Goal: Ask a question

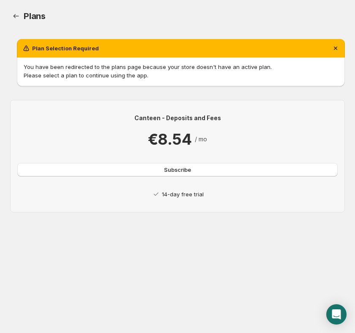
drag, startPoint x: 150, startPoint y: 47, endPoint x: 152, endPoint y: 57, distance: 9.6
click at [151, 50] on div "Plan Selection Required" at bounding box center [181, 48] width 318 height 8
click at [164, 168] on button "Subscribe" at bounding box center [177, 170] width 321 height 14
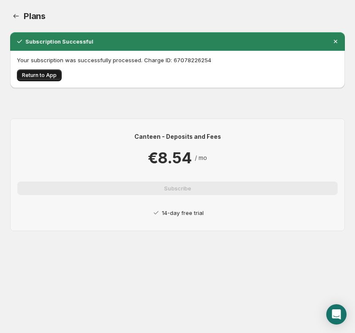
click at [42, 77] on span "Return to App" at bounding box center [39, 75] width 35 height 7
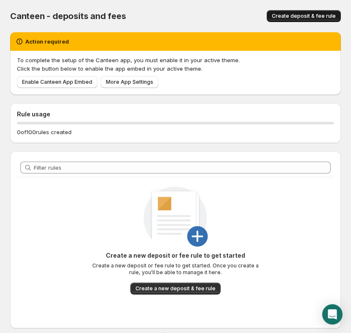
click at [327, 18] on span "Create deposit & fee rule" at bounding box center [304, 16] width 64 height 7
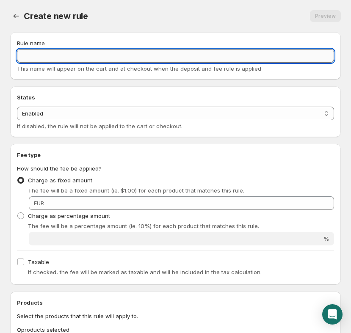
click at [38, 56] on input "Rule name" at bounding box center [175, 56] width 317 height 14
type input "v"
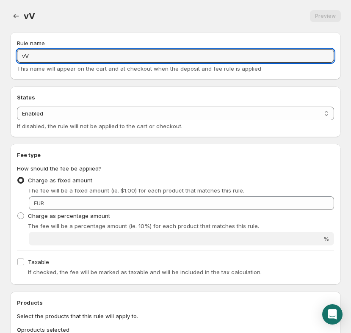
type input "v"
click at [62, 54] on input "Vid" at bounding box center [175, 56] width 317 height 14
type input "Vidange 4,50€"
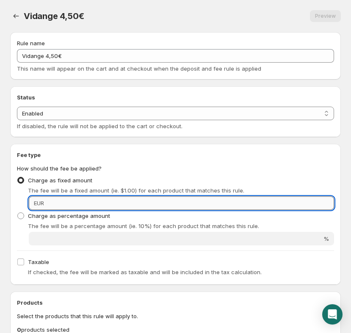
drag, startPoint x: 63, startPoint y: 203, endPoint x: 49, endPoint y: 203, distance: 13.1
click at [49, 203] on input "Fixed amount" at bounding box center [190, 203] width 287 height 14
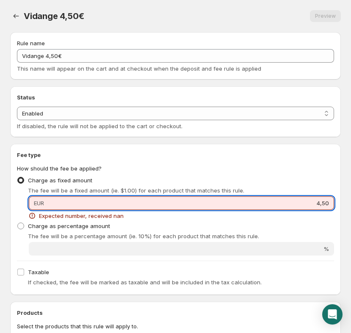
click at [214, 206] on input "4,50" at bounding box center [190, 203] width 287 height 14
click at [331, 205] on input "4,50" at bounding box center [190, 203] width 287 height 14
type input "4"
click at [279, 234] on p "The fee will be a percentage amount (ie. 10%) for each product that matches thi…" at bounding box center [181, 236] width 306 height 8
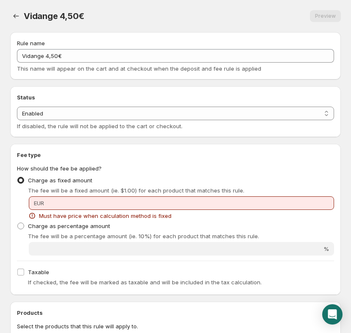
click at [34, 201] on span "EUR" at bounding box center [39, 203] width 10 height 7
click at [36, 210] on div "Fixed amount EUR Must have price when calculation method is fixed" at bounding box center [181, 208] width 305 height 24
click at [41, 205] on span "EUR" at bounding box center [39, 203] width 10 height 7
click at [35, 205] on span "EUR" at bounding box center [39, 203] width 10 height 7
click at [24, 274] on span at bounding box center [21, 272] width 8 height 8
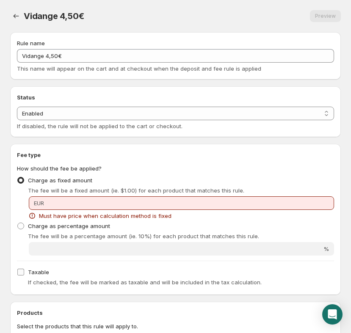
click at [24, 274] on input "Taxable" at bounding box center [20, 272] width 7 height 7
click at [24, 273] on span at bounding box center [21, 272] width 8 height 8
click at [24, 273] on input "Taxable" at bounding box center [20, 272] width 7 height 7
checkbox input "false"
click at [23, 180] on span at bounding box center [20, 180] width 7 height 7
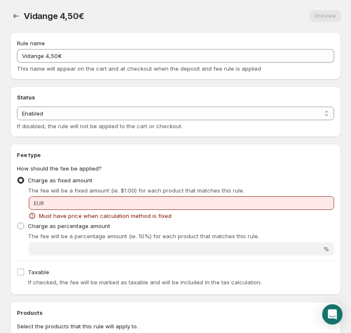
click at [18, 177] on input "Charge as fixed amount" at bounding box center [17, 177] width 0 height 0
click at [83, 215] on span "Must have price when calculation method is fixed" at bounding box center [105, 216] width 132 height 8
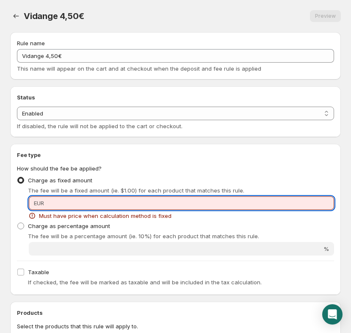
click at [83, 209] on input "Fixed amount" at bounding box center [190, 203] width 287 height 14
type input "'"
type input "5"
type input "'"
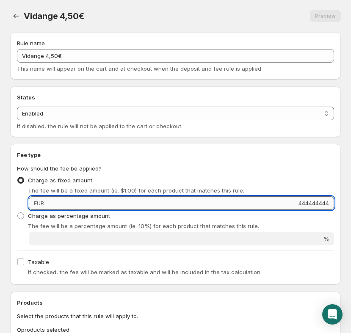
type input "444444444"
click button at bounding box center [0, 0] width 0 height 0
drag, startPoint x: 278, startPoint y: 200, endPoint x: 404, endPoint y: 208, distance: 126.7
click at [351, 208] on html "Home Help Vidange 4,50€. This page is ready Vidange 4,50€ Preview More actions …" at bounding box center [175, 166] width 351 height 333
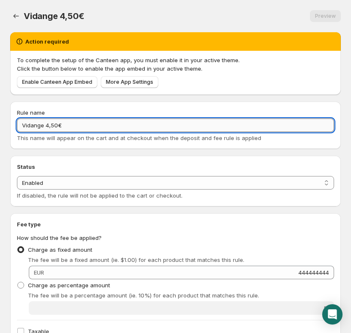
click at [203, 126] on input "Vidange 4,50€" at bounding box center [175, 125] width 317 height 14
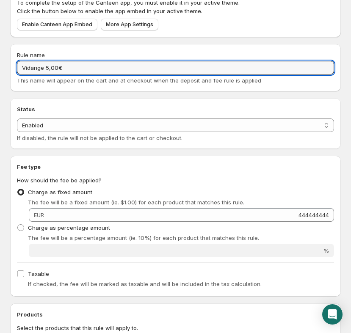
scroll to position [64, 0]
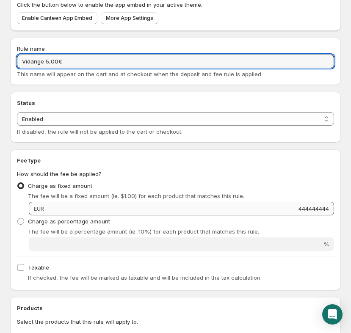
type input "Vidange 5,00€"
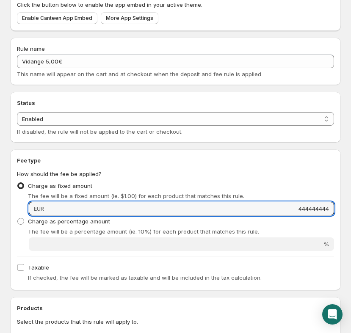
drag, startPoint x: 277, startPoint y: 206, endPoint x: 386, endPoint y: 202, distance: 109.6
click at [351, 202] on html "Home Help Vidange 5,00€. This page is ready Vidange 5,00€ Preview More actions …" at bounding box center [175, 102] width 351 height 333
drag, startPoint x: 305, startPoint y: 208, endPoint x: 327, endPoint y: 208, distance: 22.4
click at [327, 208] on input "444444444" at bounding box center [190, 209] width 287 height 14
drag, startPoint x: 296, startPoint y: 209, endPoint x: 354, endPoint y: 209, distance: 58.0
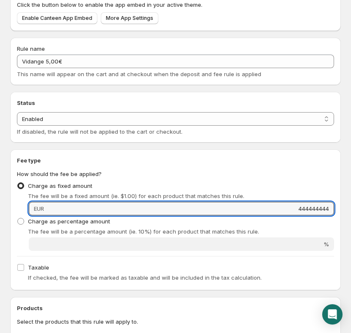
click at [351, 209] on html "Home Help Vidange 5,00€. This page is ready Vidange 5,00€ Preview More actions …" at bounding box center [175, 102] width 351 height 333
type input "5"
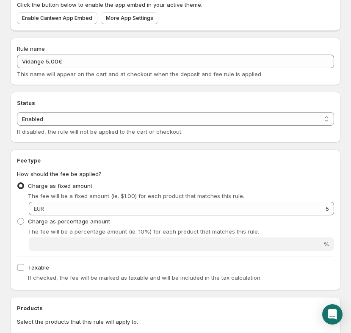
click at [328, 156] on h2 "Fee type" at bounding box center [175, 160] width 317 height 8
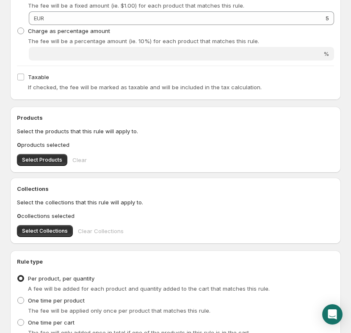
scroll to position [282, 0]
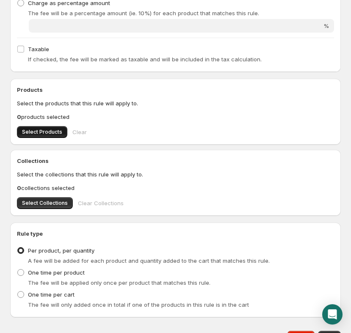
click at [48, 132] on span "Select Products" at bounding box center [42, 132] width 40 height 7
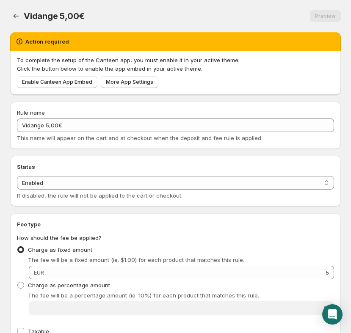
scroll to position [0, 0]
click at [33, 82] on span "Enable Canteen App Embed" at bounding box center [57, 82] width 70 height 7
click at [81, 83] on span "Enable Canteen App Embed" at bounding box center [57, 82] width 70 height 7
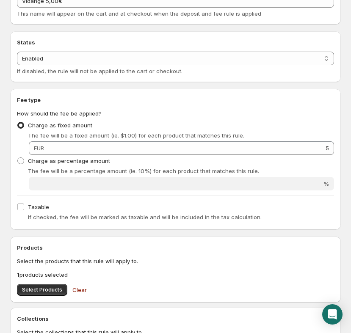
scroll to position [57, 0]
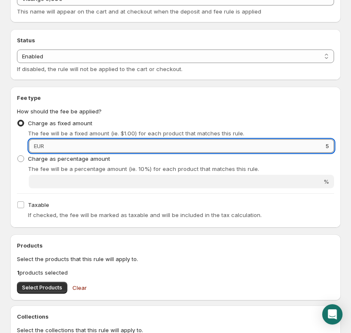
click at [93, 141] on input "5" at bounding box center [190, 146] width 287 height 14
click at [184, 141] on input "5" at bounding box center [190, 146] width 287 height 14
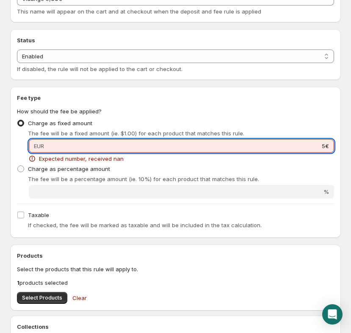
click at [184, 208] on div "Fee type How should the fee be applied? Charge as fixed amount The fee will be …" at bounding box center [175, 161] width 317 height 137
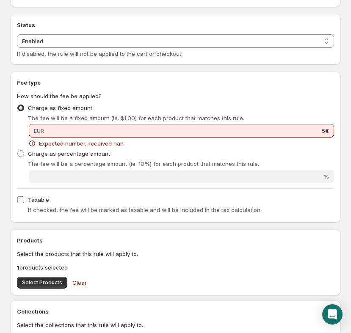
scroll to position [87, 0]
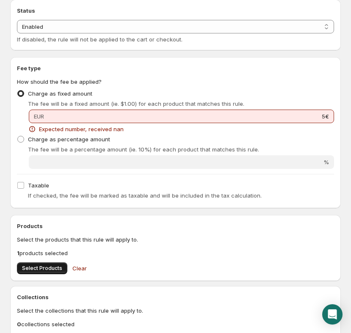
click at [55, 269] on span "Select Products" at bounding box center [42, 268] width 40 height 7
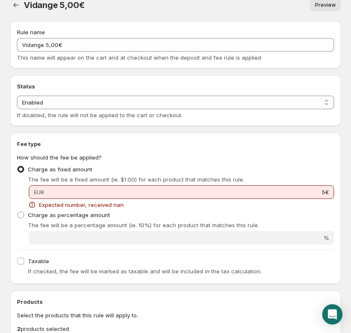
scroll to position [11, 0]
click at [318, 6] on span "Preview" at bounding box center [325, 5] width 21 height 7
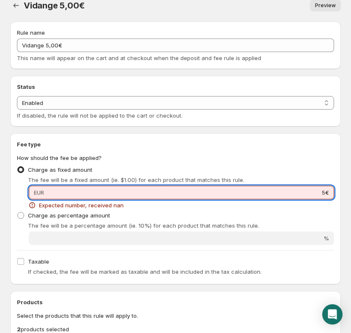
click at [226, 188] on input "5€" at bounding box center [190, 193] width 287 height 14
click at [324, 188] on input "5€" at bounding box center [190, 193] width 287 height 14
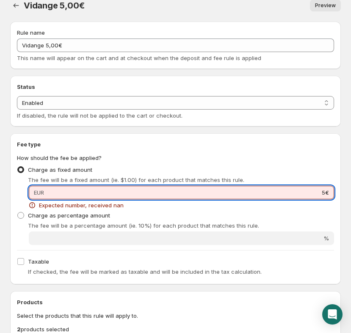
click at [327, 190] on input "5€" at bounding box center [190, 193] width 287 height 14
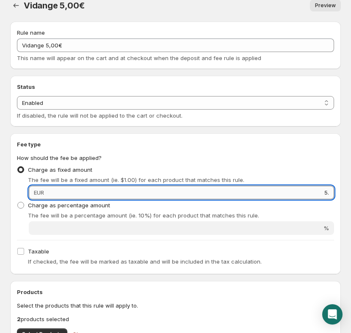
type input "5"
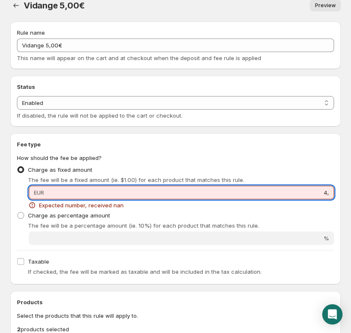
type input "4"
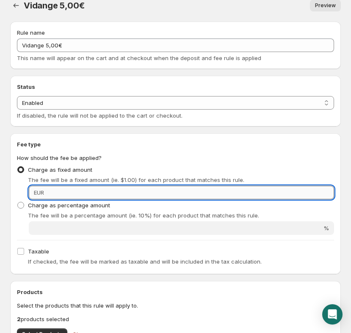
type input "("
type input "5"
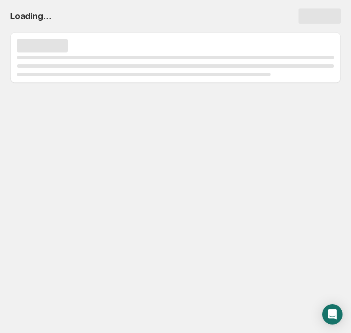
scroll to position [0, 0]
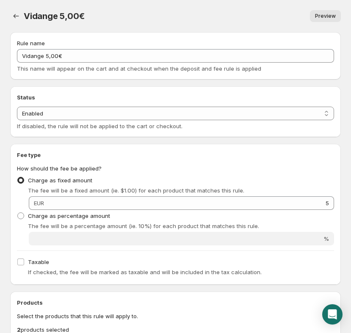
click at [322, 16] on span "Preview" at bounding box center [325, 16] width 21 height 7
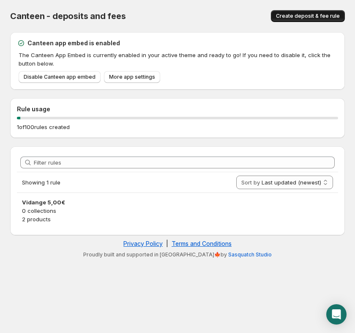
click at [324, 14] on span "Create deposit & fee rule" at bounding box center [308, 16] width 64 height 7
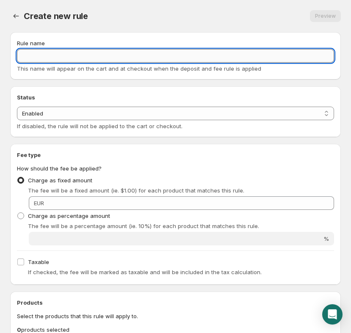
click at [135, 56] on input "Rule name" at bounding box center [175, 56] width 317 height 14
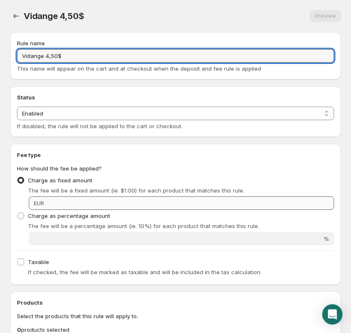
type input "Vidange 4,50$"
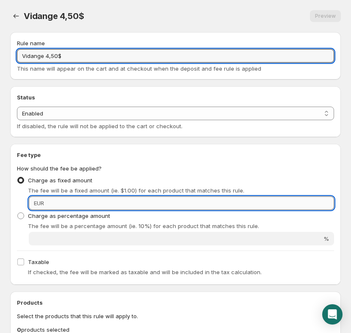
click at [246, 198] on input "Fixed amount" at bounding box center [190, 203] width 287 height 14
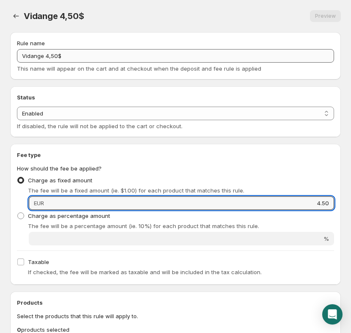
type input "4.50"
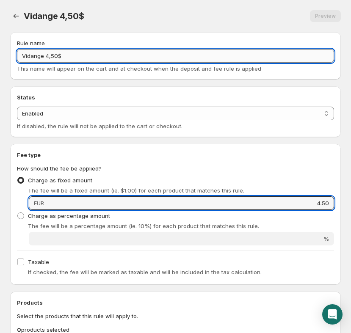
click at [201, 58] on input "Vidange 4,50$" at bounding box center [175, 56] width 317 height 14
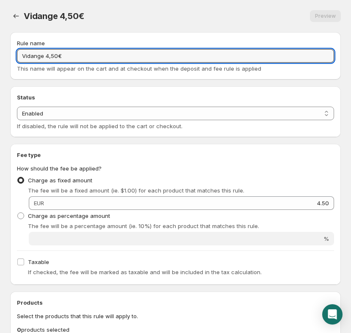
type input "Vidange 4,50€"
type input "4.5"
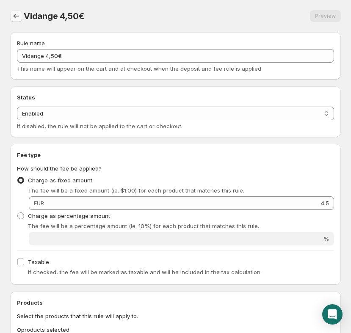
click at [15, 19] on icon "Settings" at bounding box center [16, 16] width 8 height 8
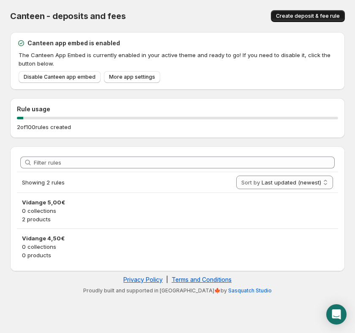
click at [292, 19] on button "Create deposit & fee rule" at bounding box center [308, 16] width 74 height 12
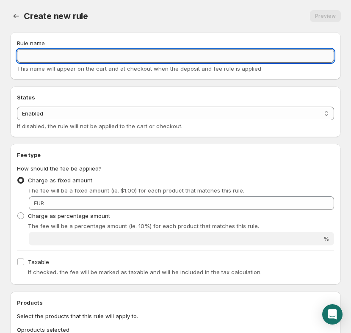
click at [157, 55] on input "Rule name" at bounding box center [175, 56] width 317 height 14
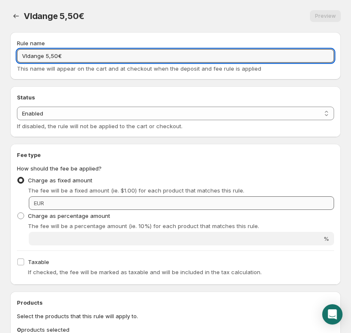
type input "VIdange 5,50€"
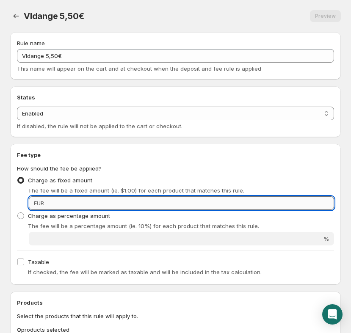
click at [187, 203] on input "Fixed amount" at bounding box center [190, 203] width 287 height 14
type input "5.5"
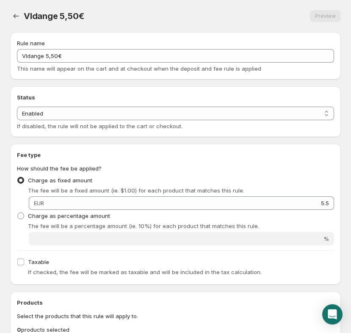
click at [323, 13] on div "Preview" at bounding box center [325, 16] width 31 height 12
click at [13, 16] on icon "Settings" at bounding box center [16, 16] width 8 height 8
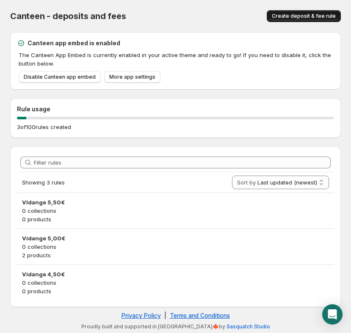
click at [309, 19] on span "Create deposit & fee rule" at bounding box center [304, 16] width 64 height 7
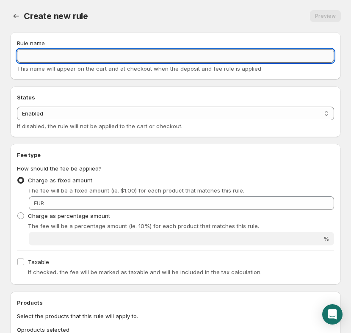
click at [119, 56] on input "Rule name" at bounding box center [175, 56] width 317 height 14
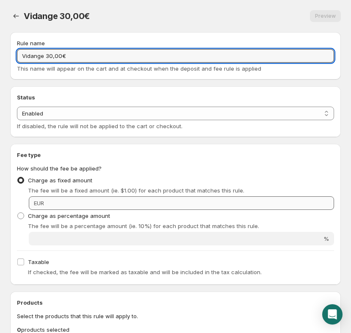
type input "Vidange 30,00€"
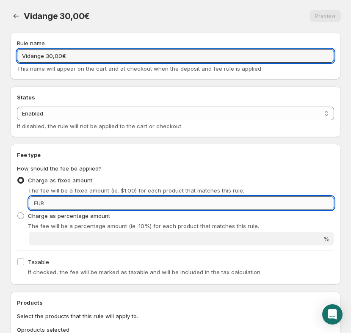
click at [252, 199] on input "Fixed amount" at bounding box center [190, 203] width 287 height 14
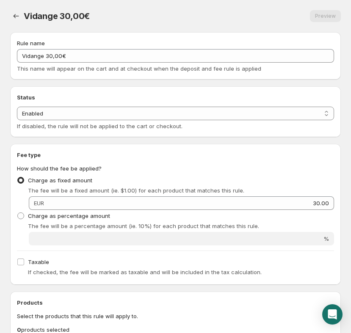
type input "30"
click at [19, 16] on icon "Settings" at bounding box center [16, 16] width 8 height 8
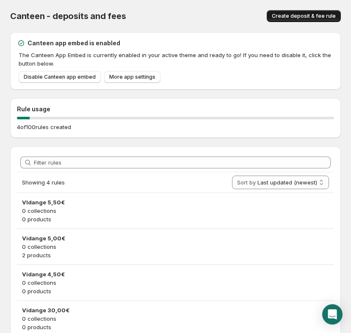
click at [314, 12] on button "Create deposit & fee rule" at bounding box center [304, 16] width 74 height 12
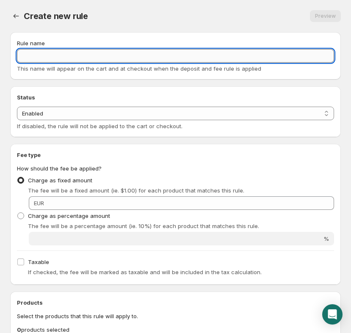
click at [151, 57] on input "Rule name" at bounding box center [175, 56] width 317 height 14
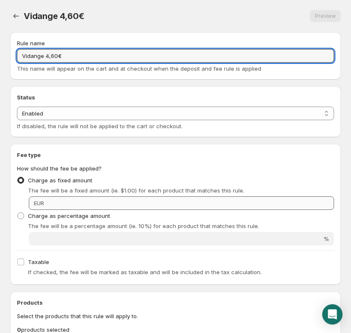
type input "Vidange 4,60€"
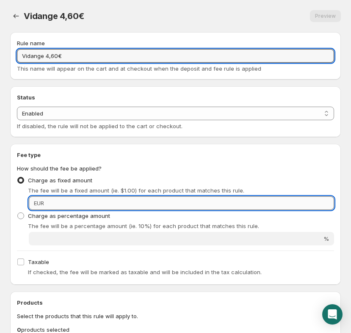
click at [235, 201] on input "Fixed amount" at bounding box center [190, 203] width 287 height 14
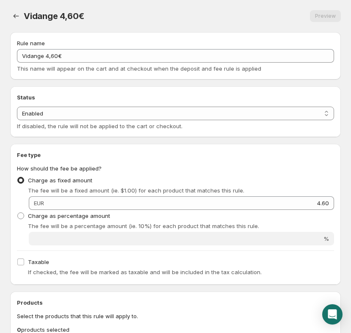
type input "4.6"
click at [203, 211] on div "Charge as percentage amount The fee will be a percentage amount (ie. 10%) for e…" at bounding box center [175, 220] width 317 height 20
click at [16, 18] on icon "Settings" at bounding box center [16, 16] width 8 height 8
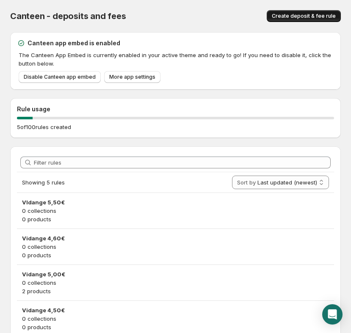
click at [295, 14] on span "Create deposit & fee rule" at bounding box center [304, 16] width 64 height 7
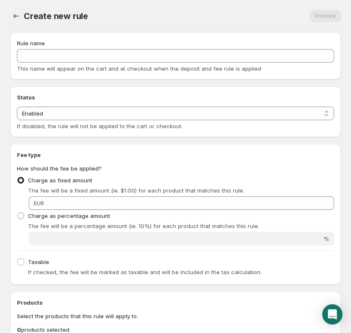
click at [71, 44] on div "Rule name" at bounding box center [175, 43] width 317 height 8
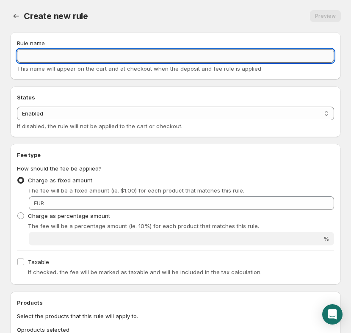
click at [71, 51] on input "Rule name" at bounding box center [175, 56] width 317 height 14
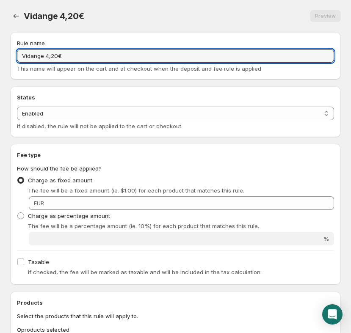
type input "Vidange 4,20€"
click at [297, 215] on div "Charge as percentage amount The fee will be a percentage amount (ie. 10%) for e…" at bounding box center [175, 220] width 317 height 20
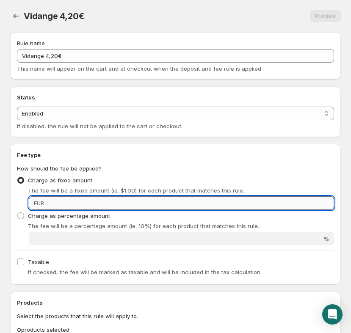
click at [301, 200] on input "Fixed amount" at bounding box center [190, 203] width 287 height 14
type input "4.2"
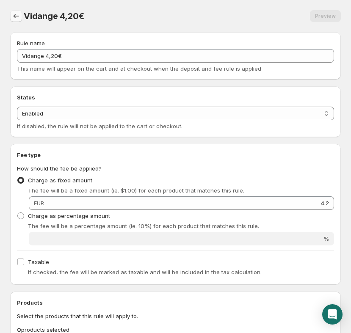
click at [19, 16] on icon "Settings" at bounding box center [16, 16] width 8 height 8
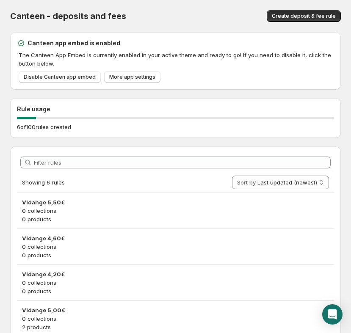
click at [332, 20] on button "Create deposit & fee rule" at bounding box center [304, 16] width 74 height 12
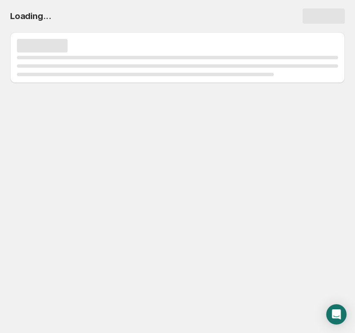
click at [321, 21] on div "Page loading" at bounding box center [324, 15] width 42 height 15
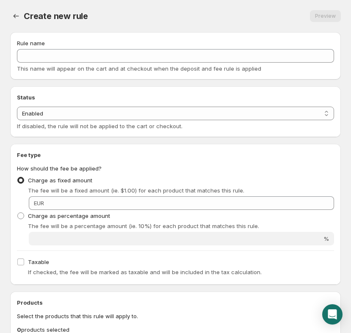
click at [89, 47] on div "Rule name" at bounding box center [175, 43] width 317 height 8
click at [88, 49] on div "Rule name This name will appear on the cart and at checkout when the deposit an…" at bounding box center [175, 56] width 317 height 34
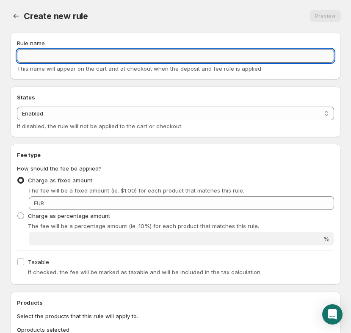
click at [82, 55] on input "Rule name" at bounding box center [175, 56] width 317 height 14
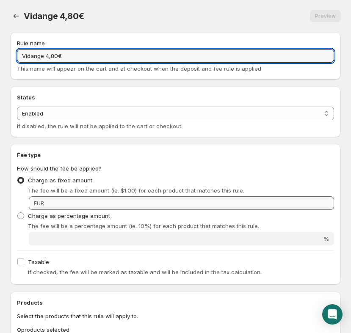
type input "Vidange 4,80€"
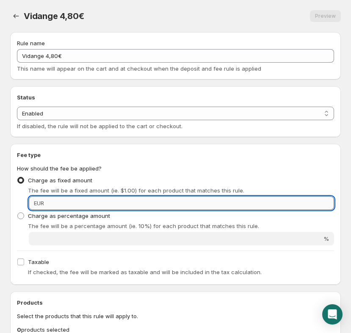
click at [316, 202] on input "Fixed amount" at bounding box center [190, 203] width 287 height 14
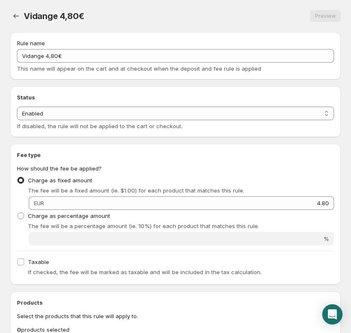
type input "4.8"
click at [22, 18] on button "Settings" at bounding box center [16, 16] width 12 height 12
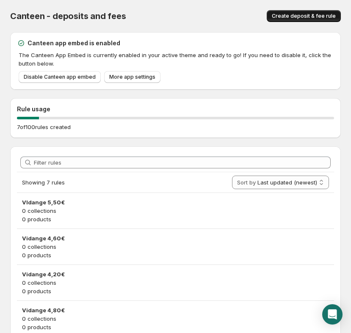
click at [278, 19] on span "Create deposit & fee rule" at bounding box center [304, 16] width 64 height 7
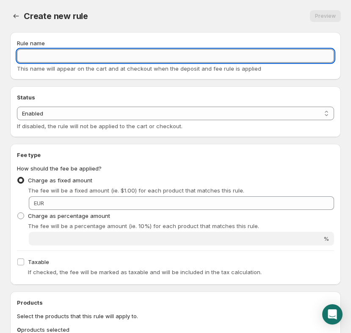
click at [110, 58] on input "Rule name" at bounding box center [175, 56] width 317 height 14
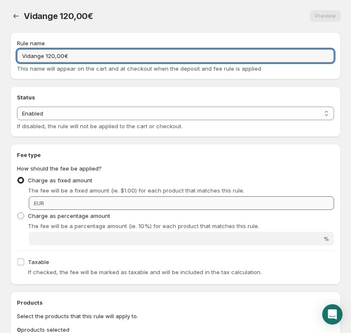
type input "Vidange 120,00€"
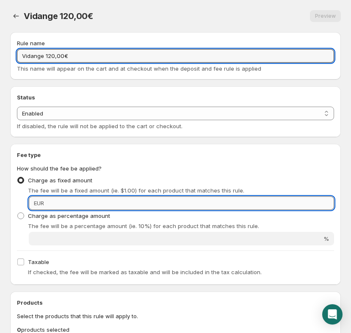
click at [299, 203] on input "Fixed amount" at bounding box center [190, 203] width 287 height 14
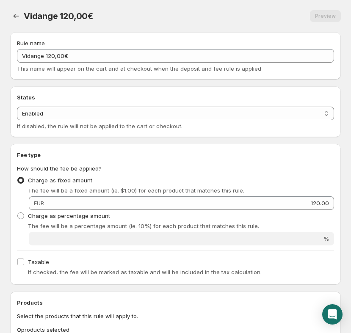
type input "120"
click at [22, 9] on div "Vidange 120,00€. This page is ready Vidange 120,00€ Preview More actions Preview" at bounding box center [175, 16] width 330 height 32
click at [22, 14] on button "Settings" at bounding box center [16, 16] width 12 height 12
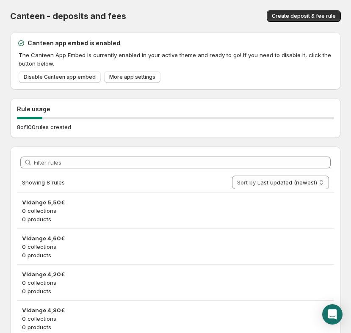
click at [150, 71] on div "Canteen app embed is enabled The Canteen App Embed is currently enabled in your…" at bounding box center [175, 61] width 317 height 44
click at [137, 79] on span "More app settings" at bounding box center [132, 77] width 46 height 7
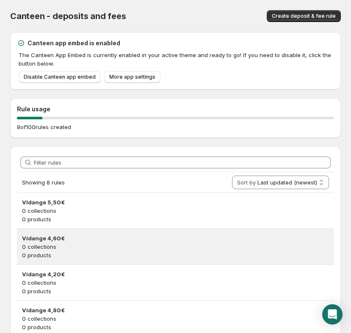
click at [96, 249] on p "0 collections" at bounding box center [175, 246] width 307 height 8
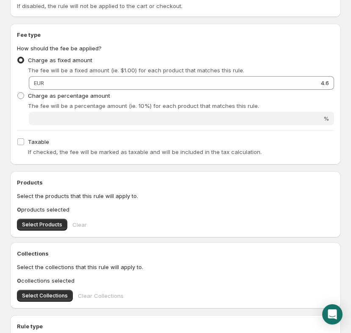
scroll to position [146, 0]
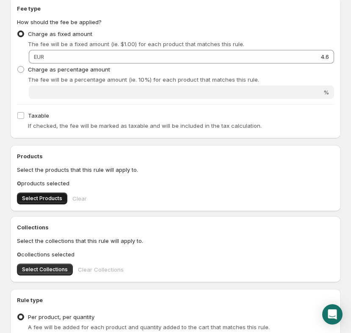
click at [51, 195] on button "Select Products" at bounding box center [42, 198] width 50 height 12
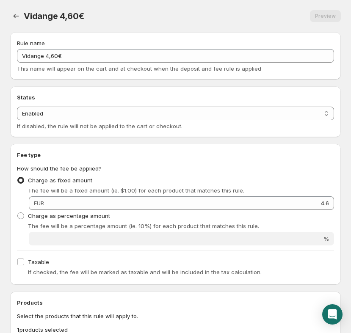
scroll to position [0, 0]
click at [18, 15] on icon "Settings" at bounding box center [16, 16] width 8 height 8
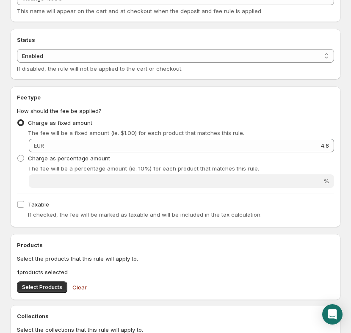
scroll to position [2, 0]
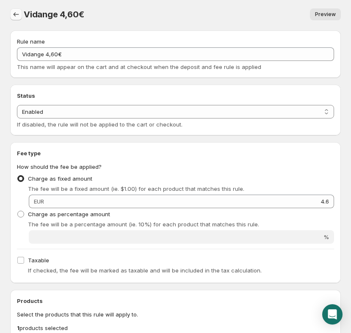
click at [20, 14] on icon "Settings" at bounding box center [16, 14] width 8 height 8
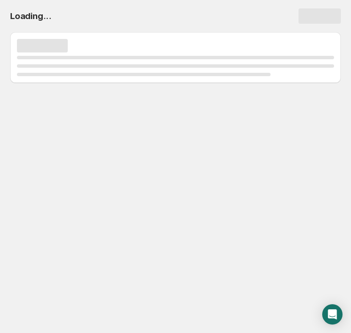
scroll to position [0, 0]
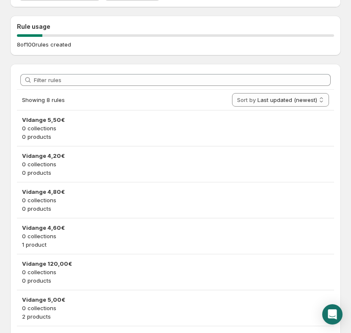
scroll to position [84, 0]
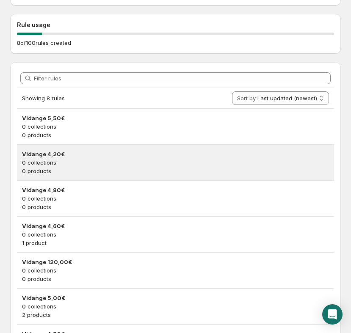
click at [74, 165] on p "0 collections" at bounding box center [175, 162] width 307 height 8
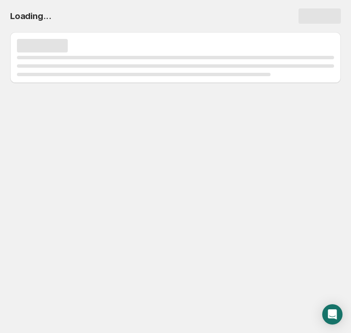
scroll to position [0, 0]
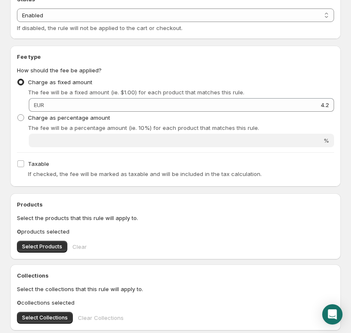
scroll to position [121, 0]
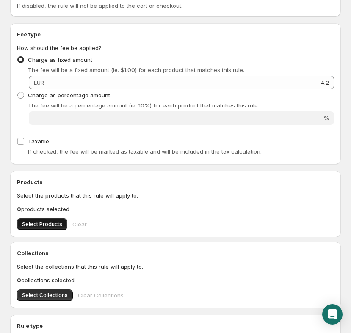
click at [53, 222] on span "Select Products" at bounding box center [42, 224] width 40 height 7
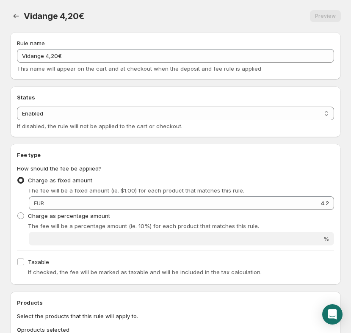
scroll to position [0, 0]
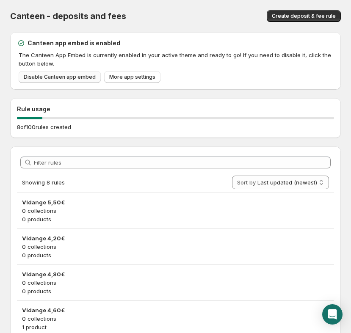
click at [55, 76] on span "Disable Canteen app embed" at bounding box center [60, 77] width 72 height 7
click at [87, 77] on span "Disable Canteen app embed" at bounding box center [60, 77] width 72 height 7
click at [124, 76] on span "More app settings" at bounding box center [132, 77] width 46 height 7
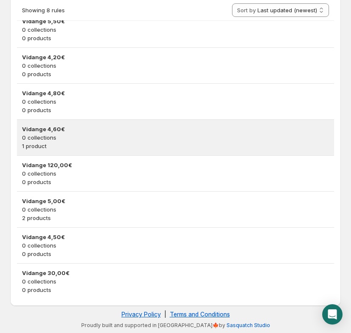
scroll to position [181, 0]
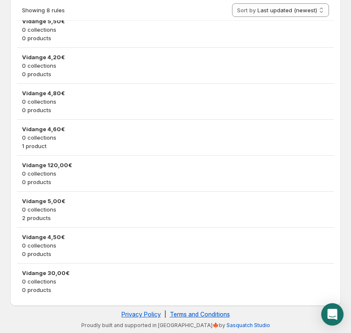
click at [331, 312] on icon "Open Intercom Messenger" at bounding box center [332, 314] width 10 height 11
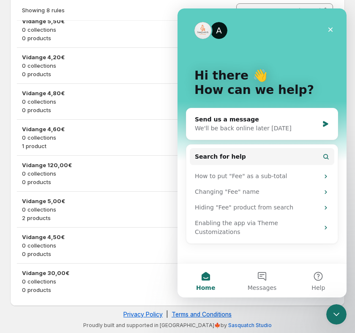
scroll to position [0, 0]
click at [272, 293] on button "Messages" at bounding box center [262, 281] width 56 height 34
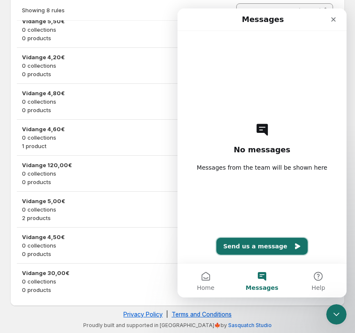
click at [251, 244] on button "Send us a message" at bounding box center [262, 246] width 91 height 17
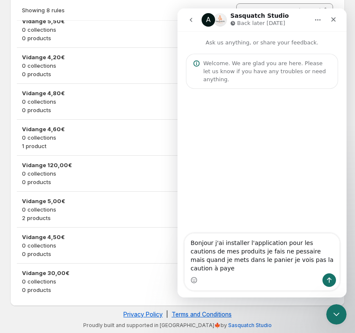
type textarea "Bonjour j'ai installer l'application pour les cautions de mes produits je fais …"
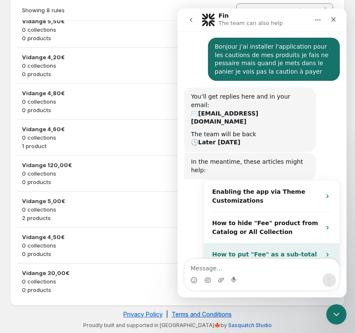
scroll to position [71, 0]
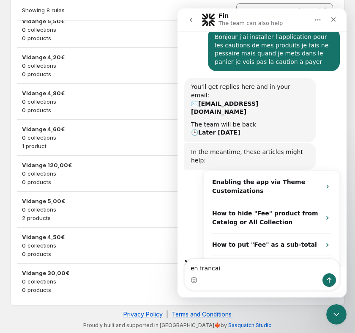
type textarea "en francais"
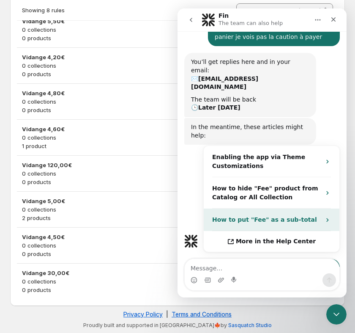
click at [258, 209] on div "How to put "Fee" as a sub-total" at bounding box center [272, 220] width 136 height 22
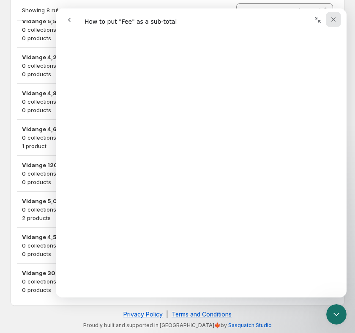
scroll to position [925, 0]
drag, startPoint x: 326, startPoint y: 21, endPoint x: 331, endPoint y: 19, distance: 5.7
click at [331, 19] on icon "Close" at bounding box center [333, 19] width 7 height 7
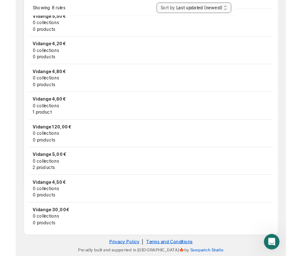
scroll to position [179, 0]
